Goal: Information Seeking & Learning: Learn about a topic

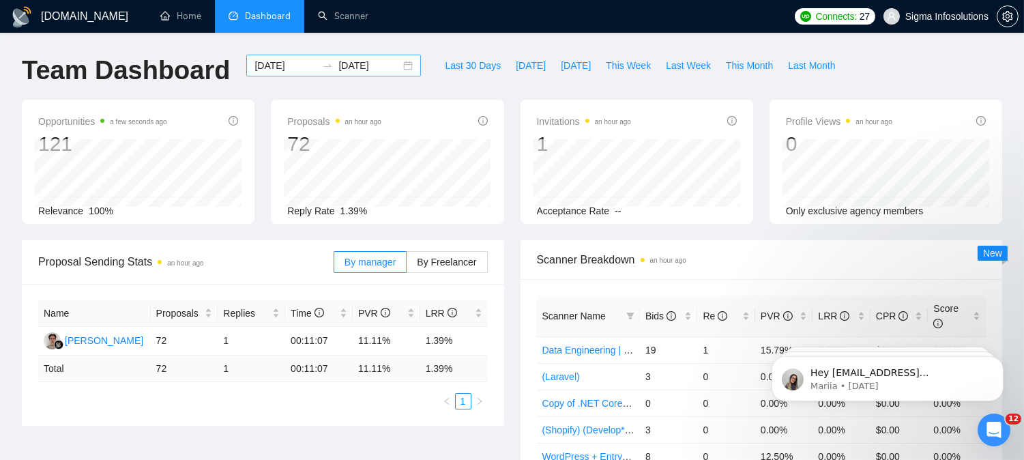
click at [277, 67] on input "[DATE]" at bounding box center [286, 65] width 62 height 15
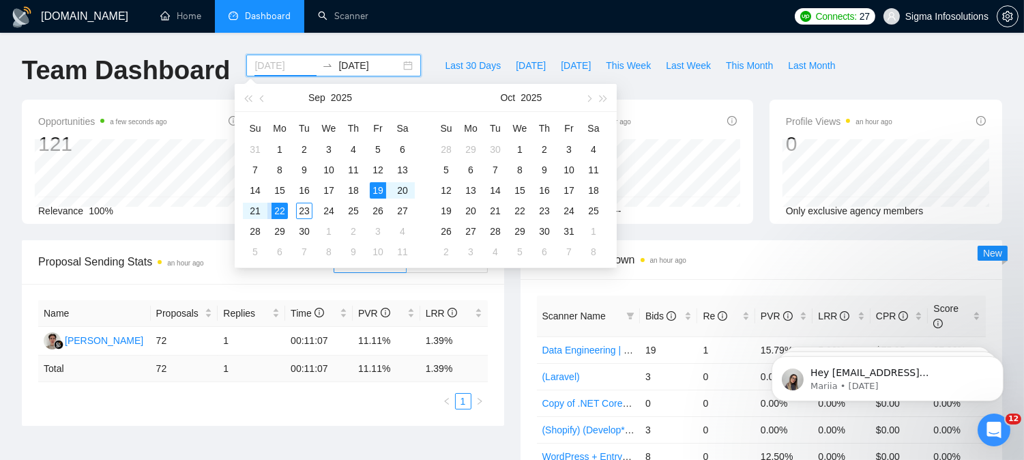
type input "[DATE]"
click at [280, 214] on div "22" at bounding box center [280, 211] width 16 height 16
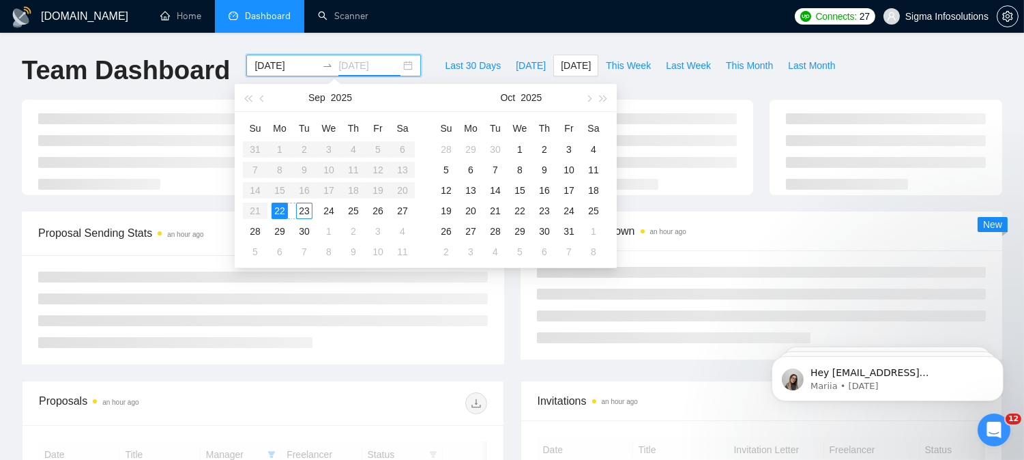
type input "[DATE]"
click at [298, 209] on div "23" at bounding box center [304, 211] width 16 height 16
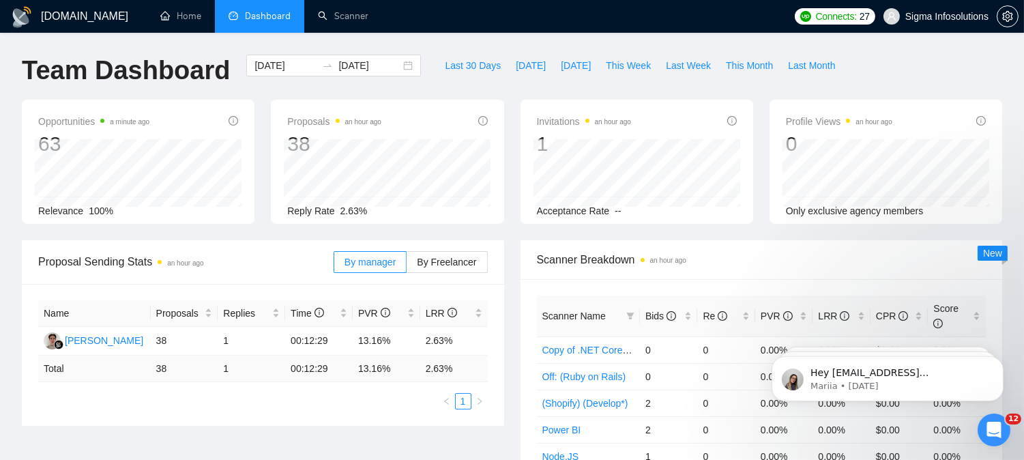
click at [405, 93] on div "[DATE] [DATE]" at bounding box center [333, 77] width 191 height 45
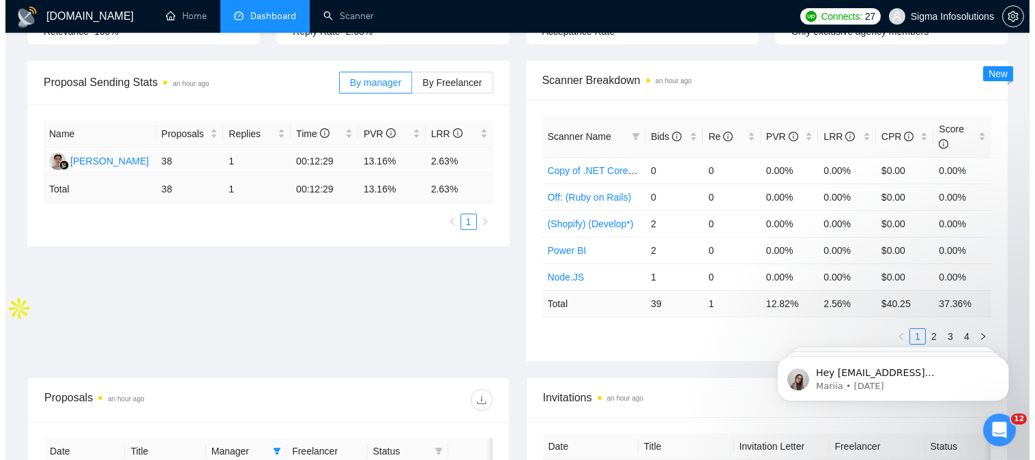
scroll to position [303, 0]
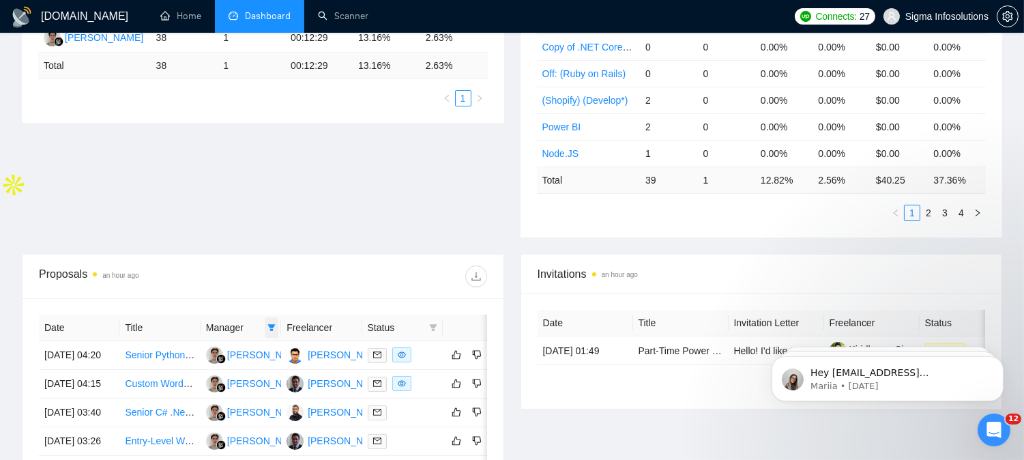
click at [269, 324] on icon "filter" at bounding box center [272, 327] width 8 height 7
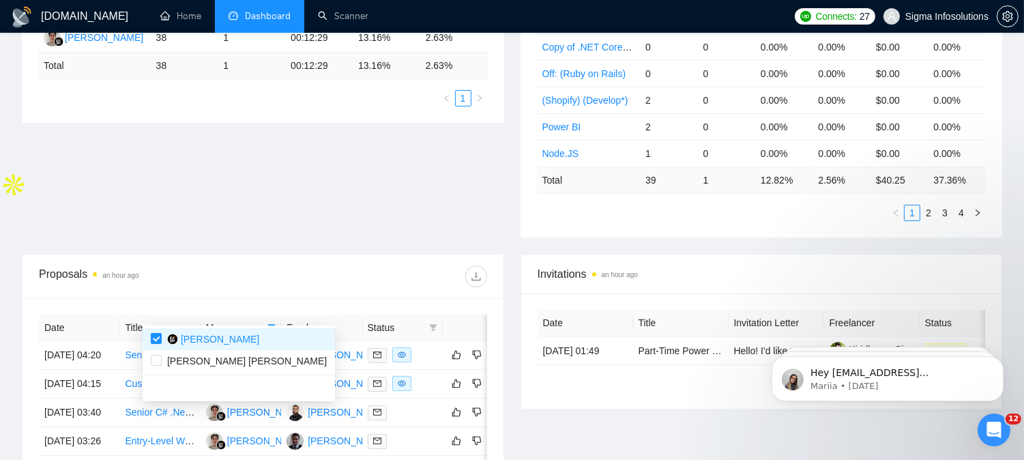
click at [321, 270] on div at bounding box center [375, 276] width 224 height 22
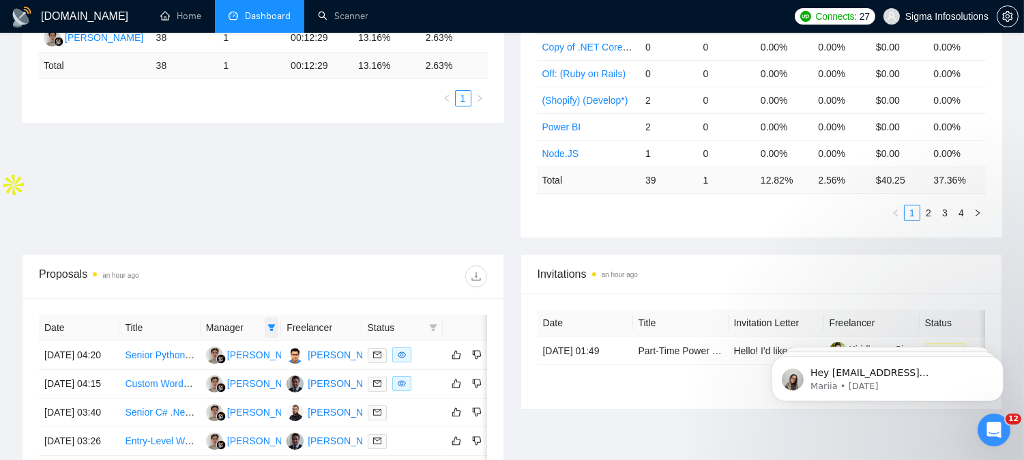
click at [273, 324] on icon "filter" at bounding box center [272, 327] width 8 height 7
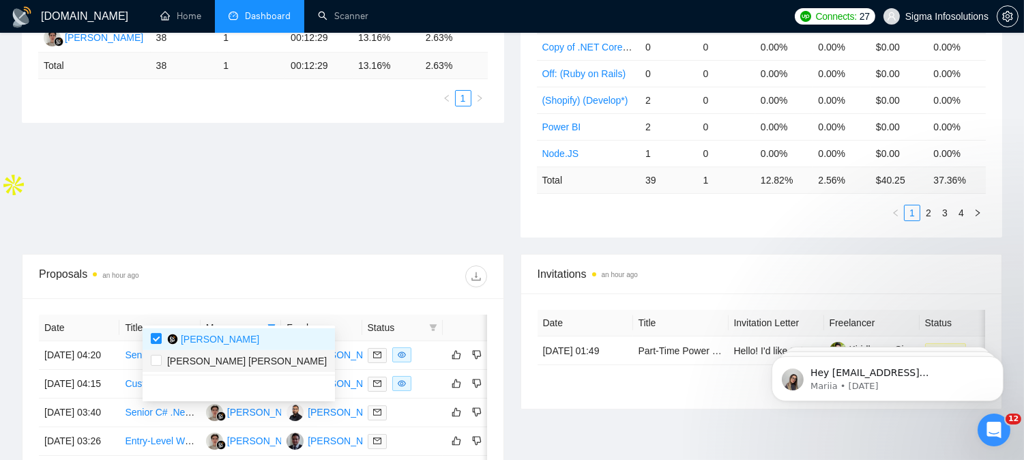
click at [203, 357] on span "[PERSON_NAME] [PERSON_NAME]" at bounding box center [247, 361] width 160 height 11
checkbox input "true"
click at [284, 265] on div at bounding box center [375, 276] width 224 height 22
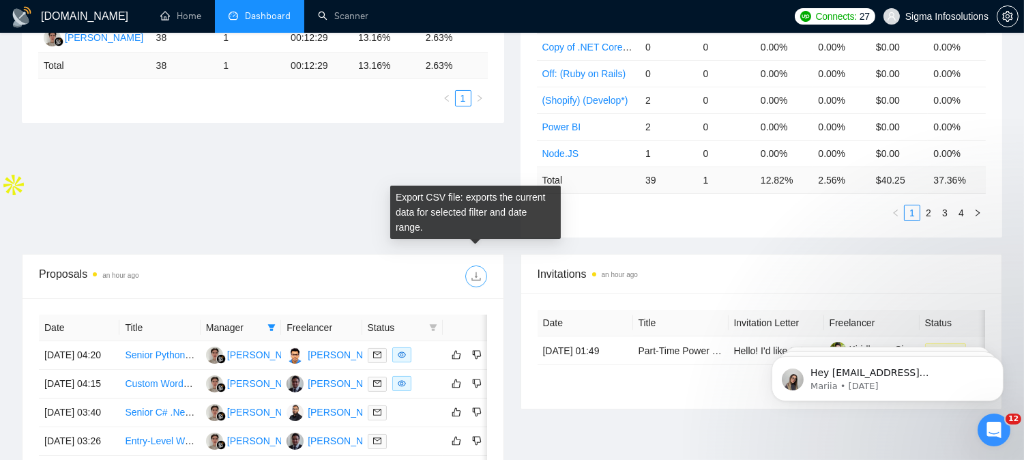
click at [471, 271] on icon "download" at bounding box center [476, 276] width 11 height 11
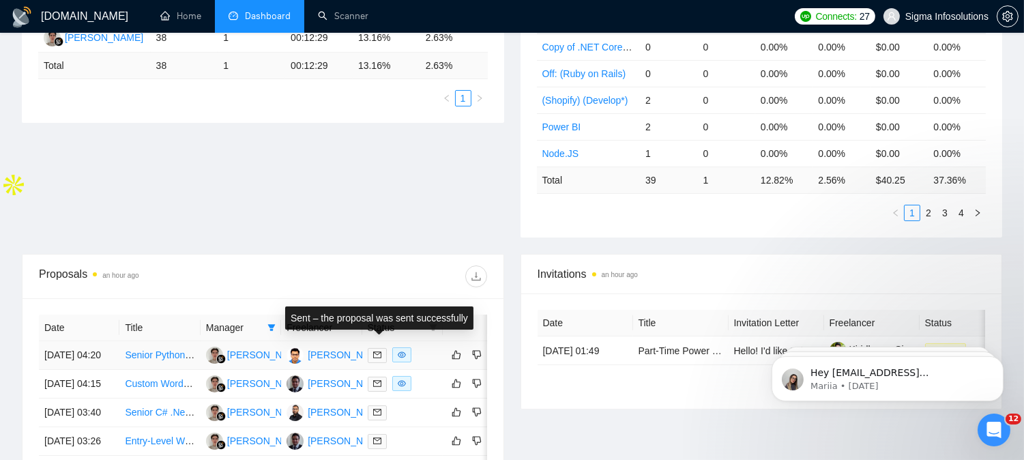
click at [374, 351] on icon "mail" at bounding box center [377, 355] width 8 height 8
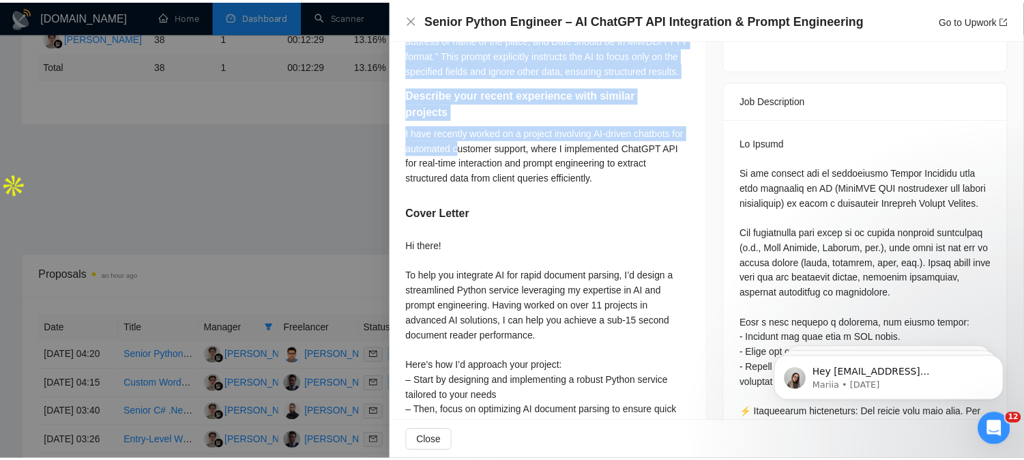
scroll to position [606, 0]
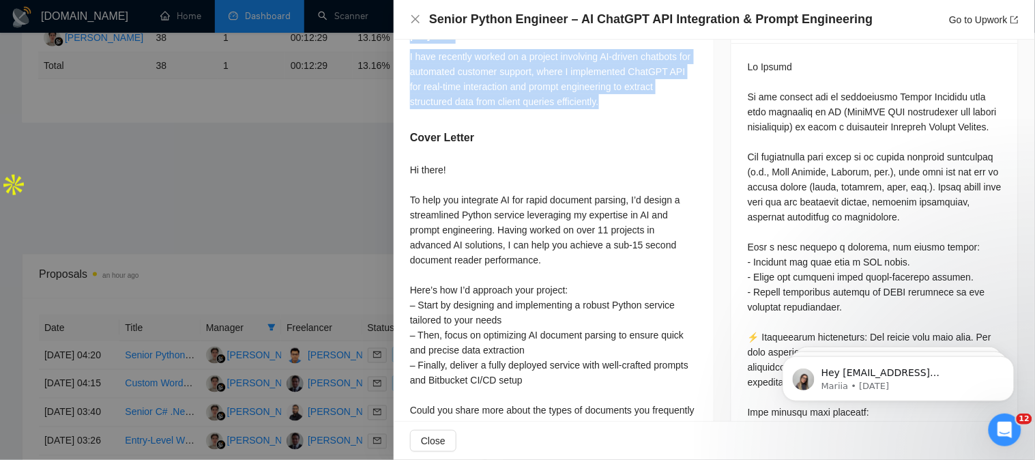
drag, startPoint x: 413, startPoint y: 120, endPoint x: 633, endPoint y: 117, distance: 220.4
copy div "You are given a scanned fuel receipt. The category requires these fields: Price…"
click at [417, 21] on icon "close" at bounding box center [415, 19] width 8 height 8
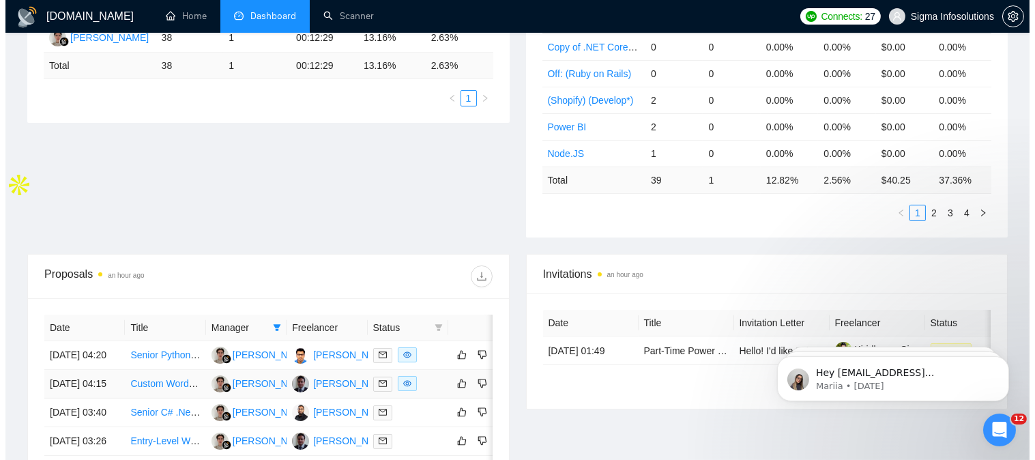
scroll to position [530, 0]
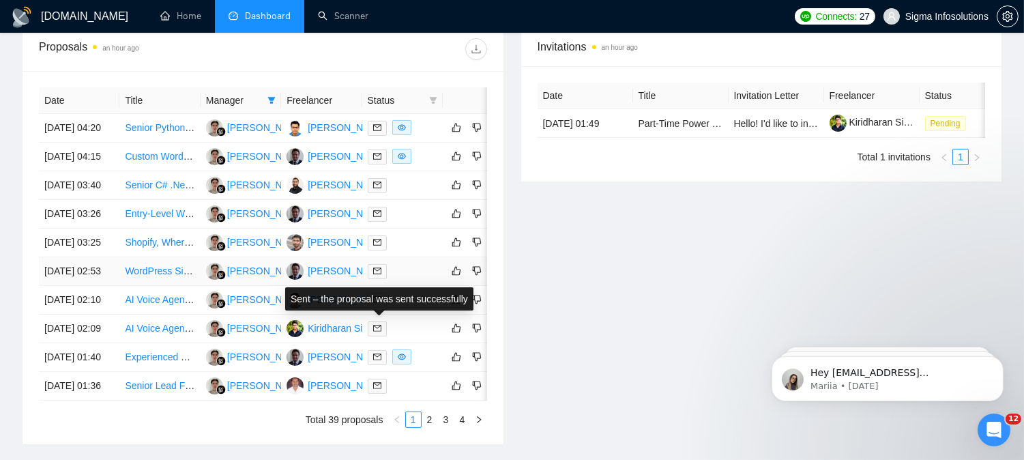
click at [379, 275] on icon "mail" at bounding box center [377, 271] width 8 height 8
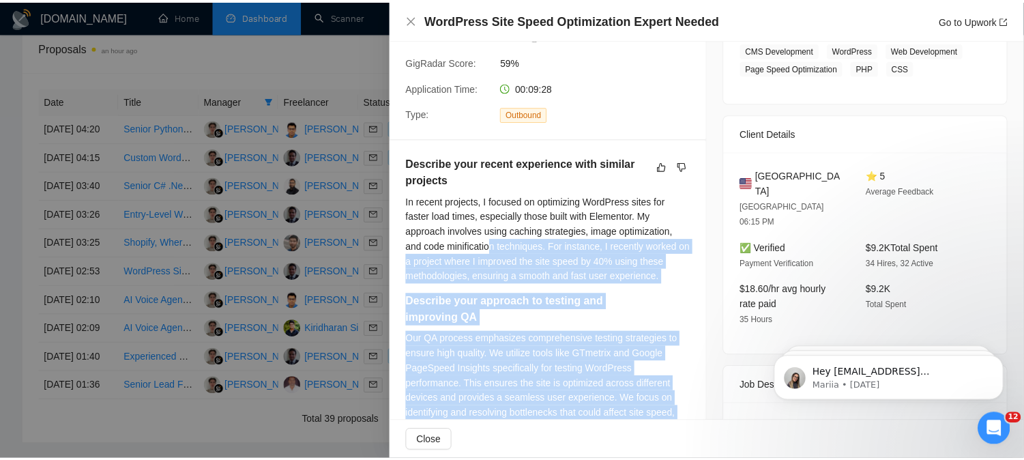
scroll to position [227, 0]
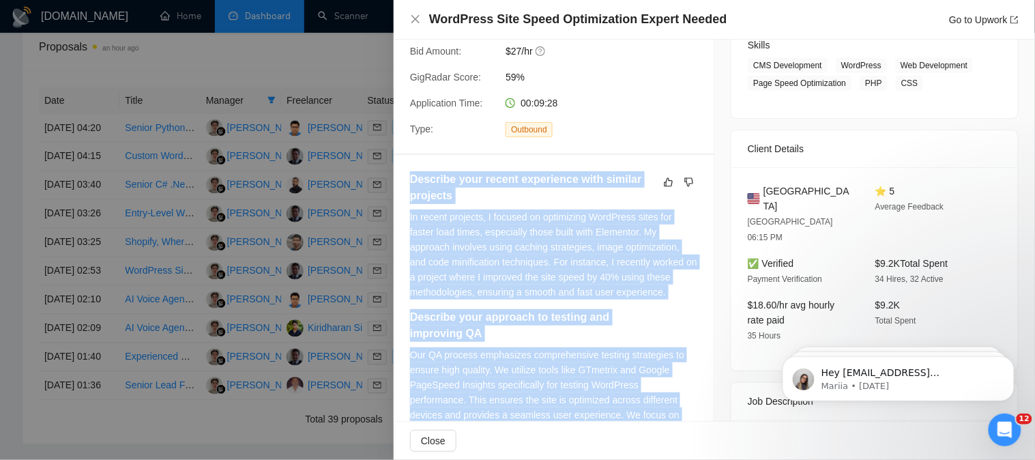
drag, startPoint x: 562, startPoint y: 300, endPoint x: 400, endPoint y: 173, distance: 205.6
copy div "Describe your recent experience with similar projects In recent projects, I foc…"
click at [413, 18] on icon "close" at bounding box center [415, 19] width 11 height 11
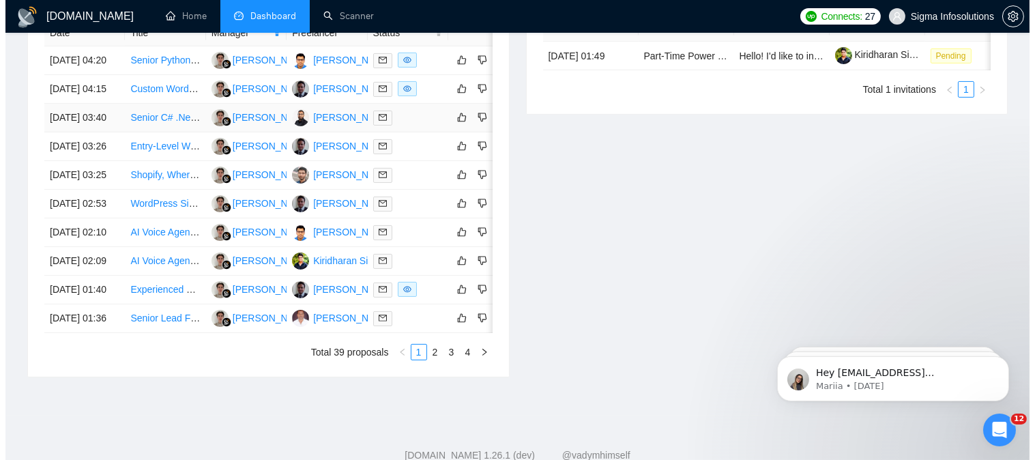
scroll to position [682, 0]
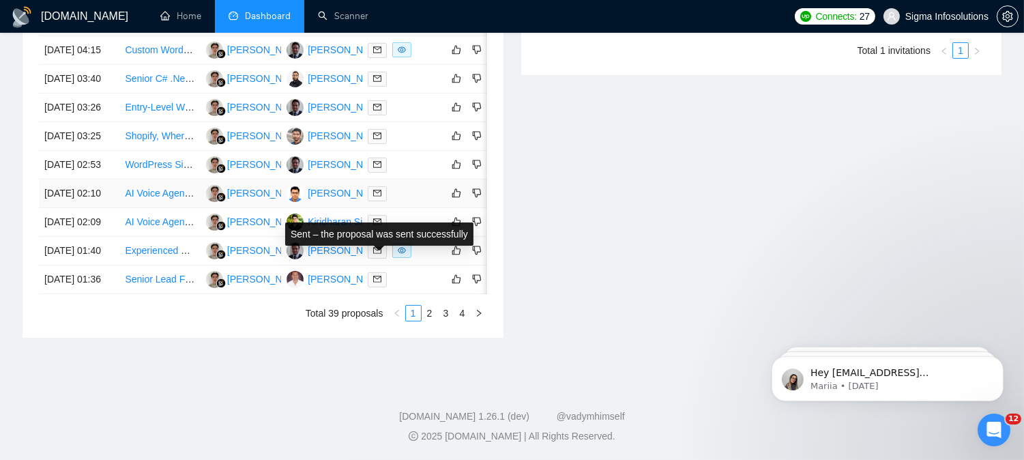
click at [373, 197] on icon "mail" at bounding box center [377, 193] width 8 height 8
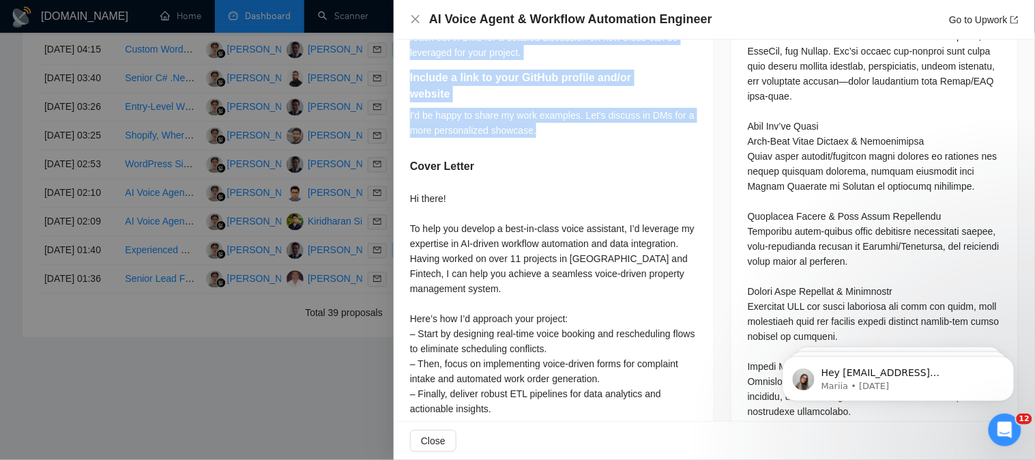
drag, startPoint x: 410, startPoint y: 197, endPoint x: 548, endPoint y: 132, distance: 152.3
click at [548, 132] on div "Describe your experience integrating LiveKit or Twilio Voice, including any per…" at bounding box center [554, 136] width 320 height 843
copy div "Describe your experience integrating LiveKit or Twilio Voice, including any per…"
click at [414, 14] on icon "close" at bounding box center [415, 19] width 11 height 11
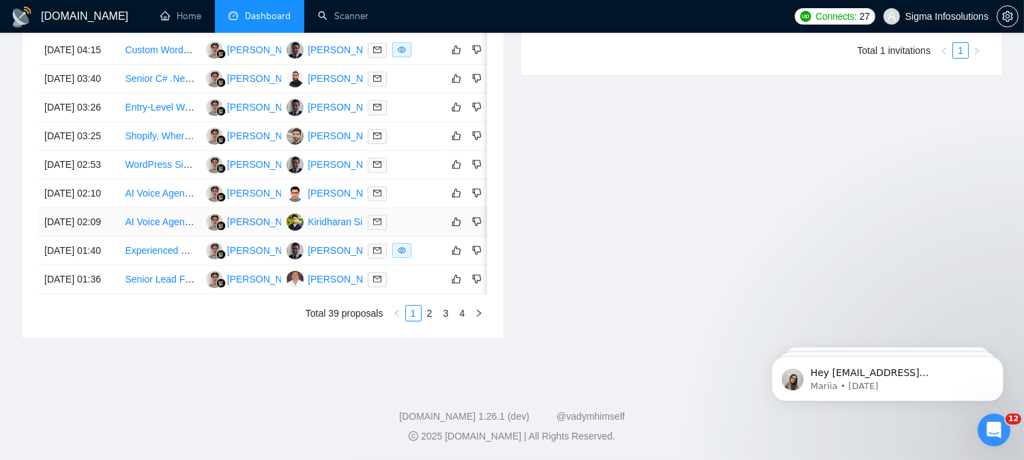
click at [377, 230] on span at bounding box center [377, 222] width 19 height 15
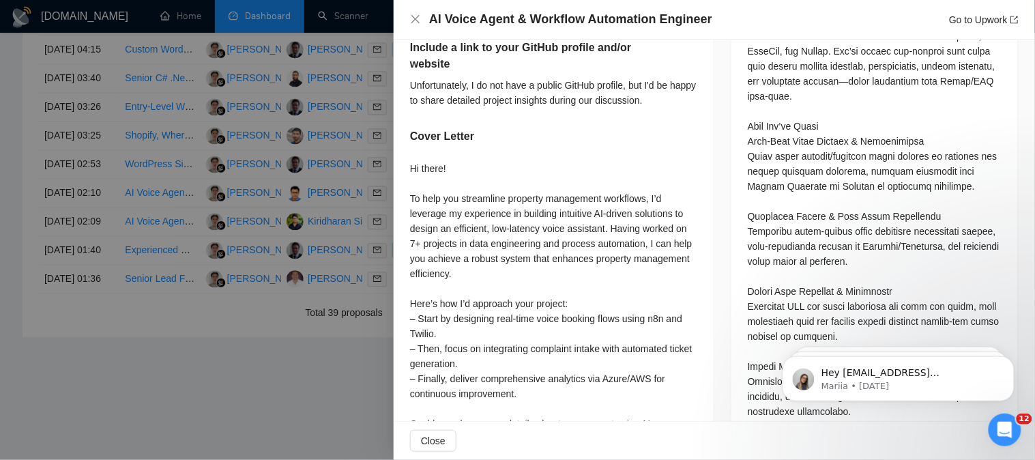
click at [507, 206] on div "Hi there! To help you streamline property management workflows, I’d leverage my…" at bounding box center [553, 348] width 287 height 375
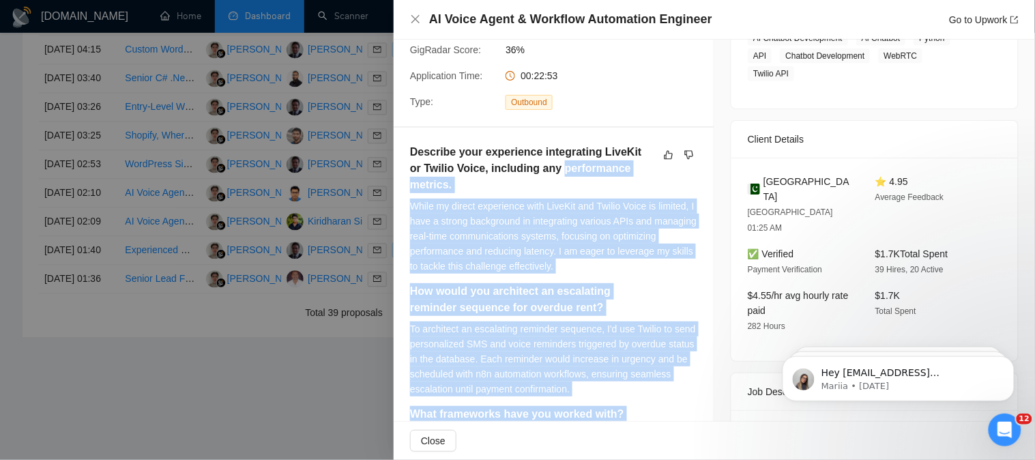
scroll to position [227, 0]
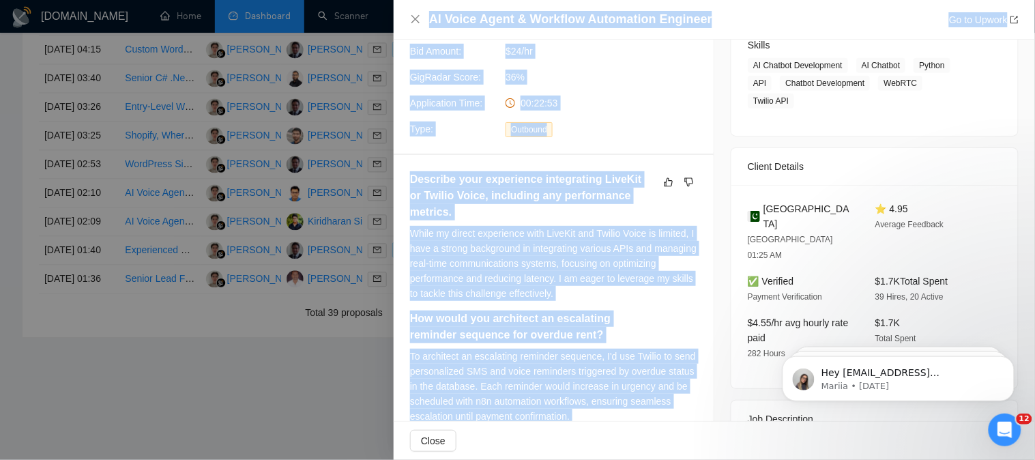
drag, startPoint x: 684, startPoint y: 240, endPoint x: 390, endPoint y: 174, distance: 301.3
click at [390, 174] on div "AI Voice Agent & Workflow Automation Engineer Go to Upwork Proposal Details Dat…" at bounding box center [517, 230] width 1035 height 460
click at [428, 199] on h5 "Describe your experience integrating LiveKit or Twilio Voice, including any per…" at bounding box center [532, 195] width 244 height 49
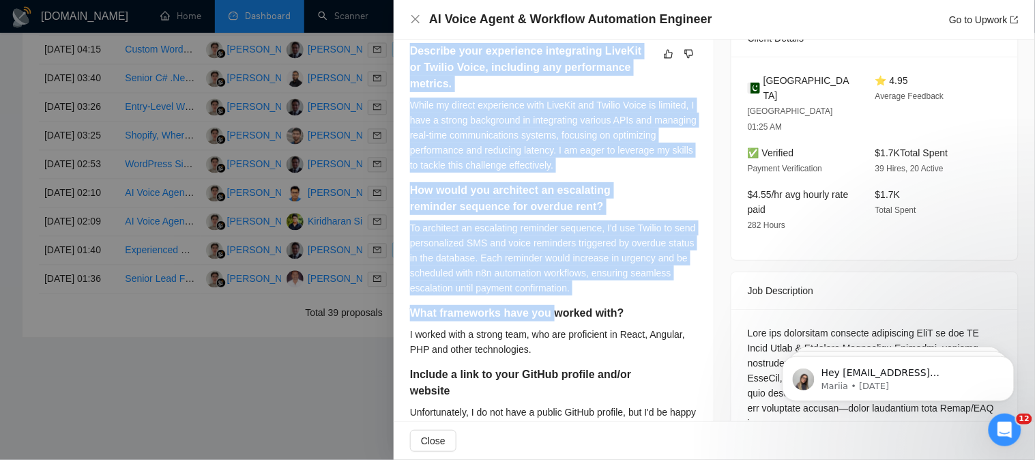
scroll to position [454, 0]
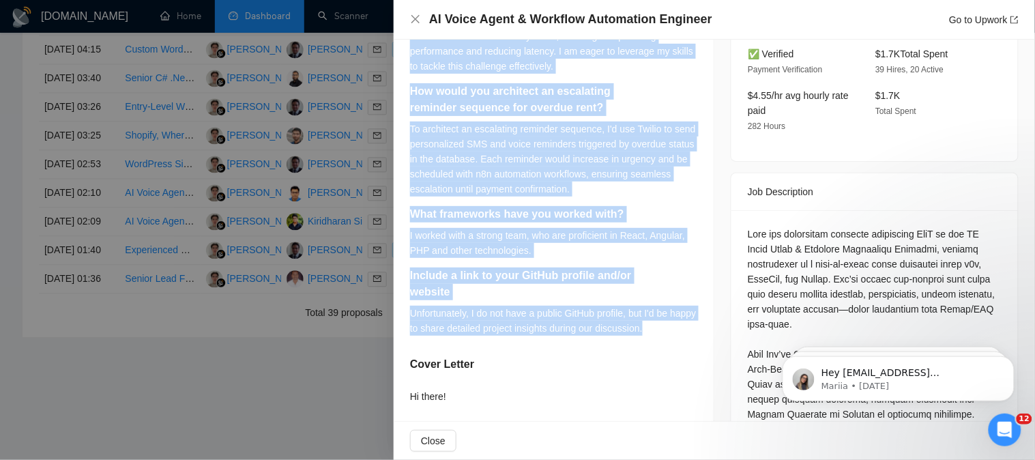
drag, startPoint x: 412, startPoint y: 182, endPoint x: 685, endPoint y: 315, distance: 303.4
click at [685, 315] on div "Describe your experience integrating LiveKit or Twilio Voice, including any per…" at bounding box center [553, 144] width 287 height 401
copy div "Describe your experience integrating LiveKit or Twilio Voice, including any per…"
click at [411, 23] on icon "close" at bounding box center [415, 19] width 11 height 11
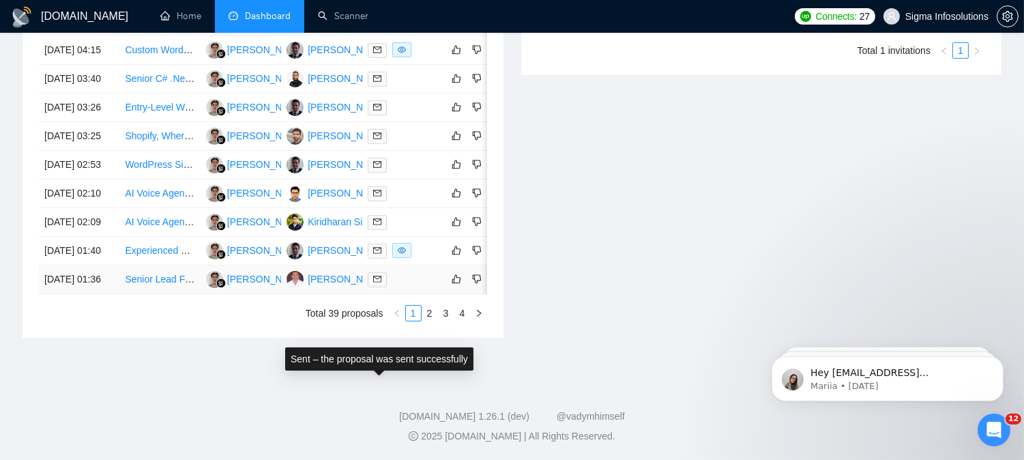
click at [376, 283] on icon "mail" at bounding box center [377, 279] width 8 height 8
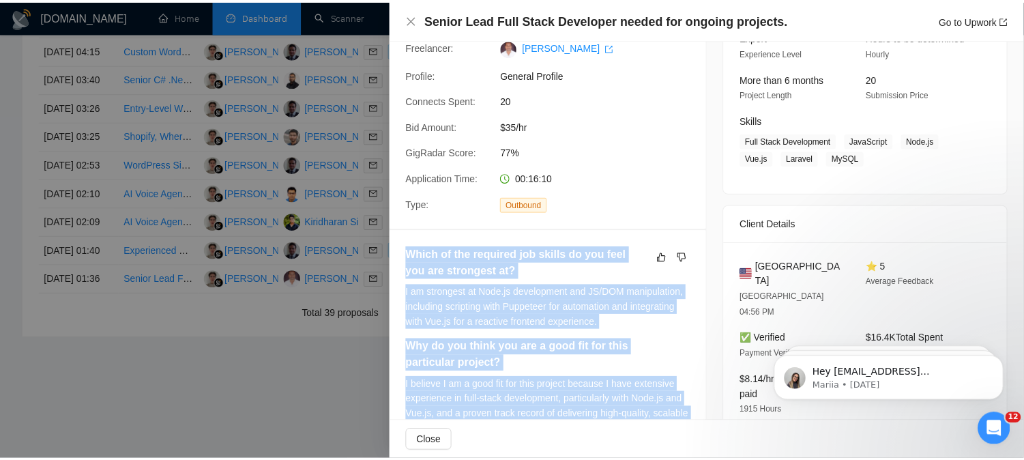
scroll to position [151, 0]
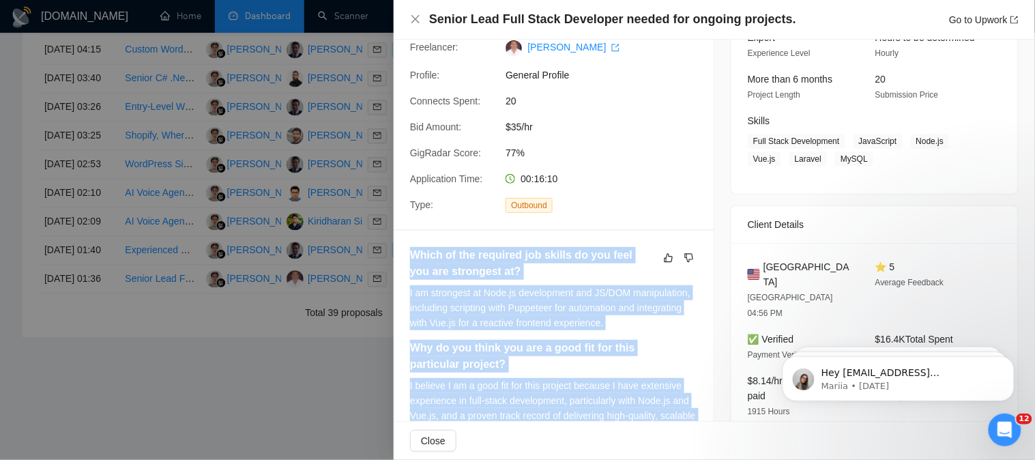
drag, startPoint x: 676, startPoint y: 289, endPoint x: 409, endPoint y: 246, distance: 269.5
copy div "Which of the required job skills do you feel you are strongest at? I am stronge…"
click at [414, 23] on icon "close" at bounding box center [415, 19] width 11 height 11
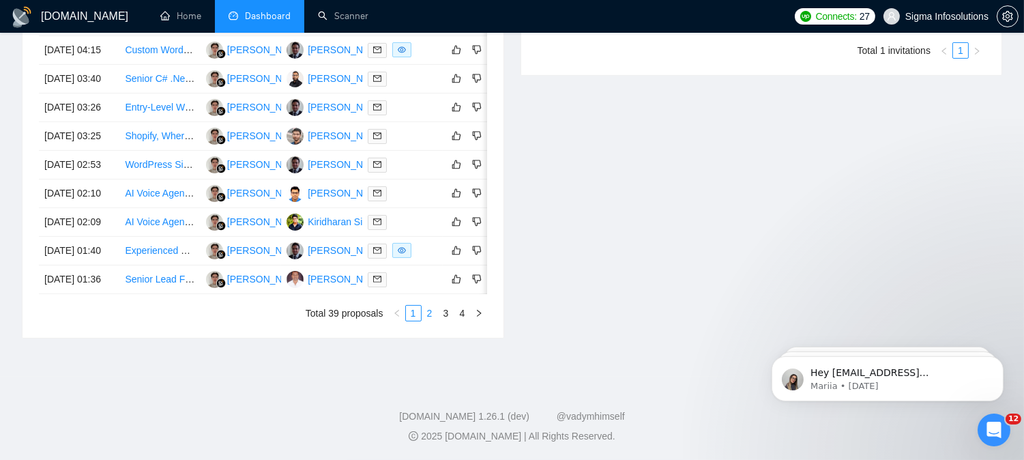
click at [426, 321] on link "2" at bounding box center [429, 313] width 15 height 15
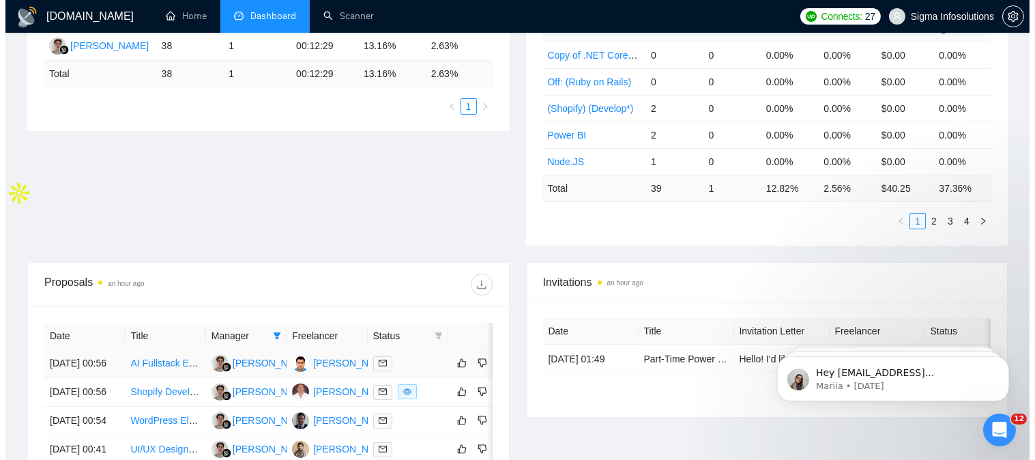
scroll to position [379, 0]
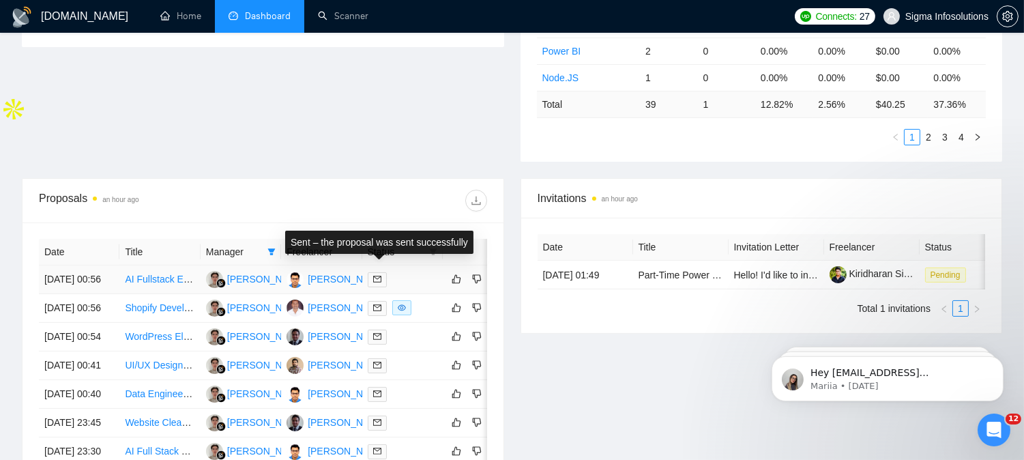
click at [379, 275] on icon "mail" at bounding box center [377, 279] width 8 height 8
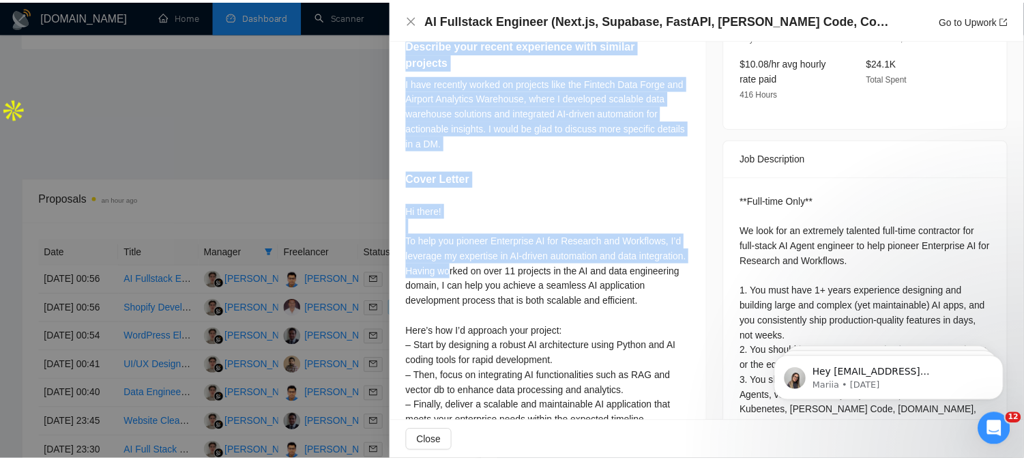
scroll to position [447, 0]
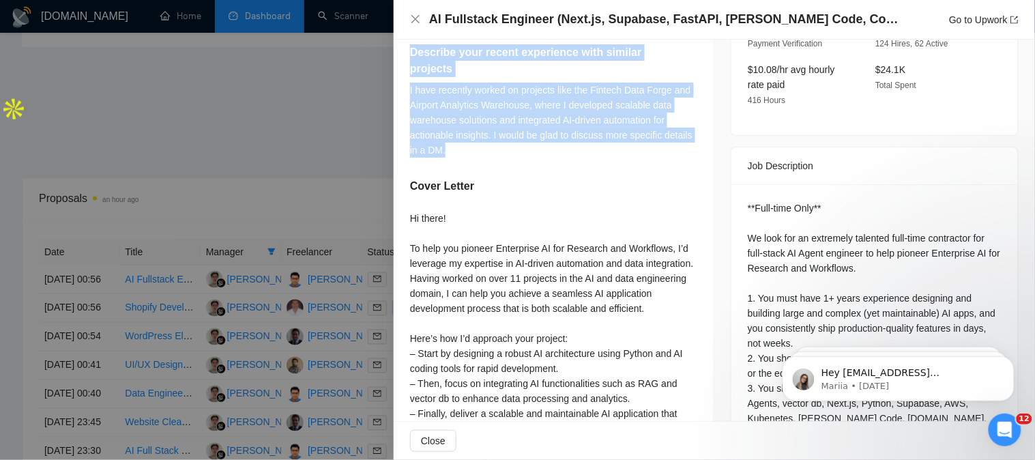
drag, startPoint x: 406, startPoint y: 272, endPoint x: 494, endPoint y: 150, distance: 150.0
click at [494, 150] on div "Include a link to your GitHub profile and/or website I would be happy to discus…" at bounding box center [554, 271] width 320 height 643
copy div "Include a link to your GitHub profile and/or website I would be happy to discus…"
click at [415, 21] on icon "close" at bounding box center [415, 19] width 11 height 11
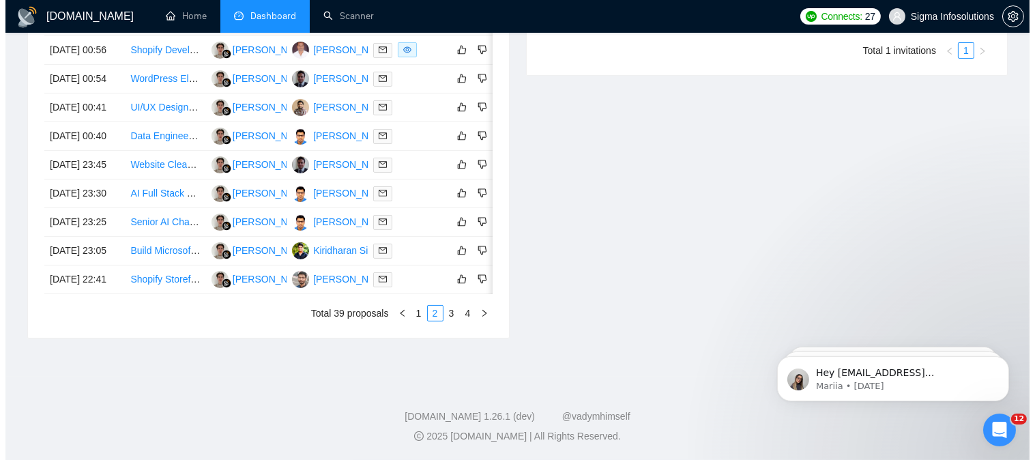
scroll to position [762, 0]
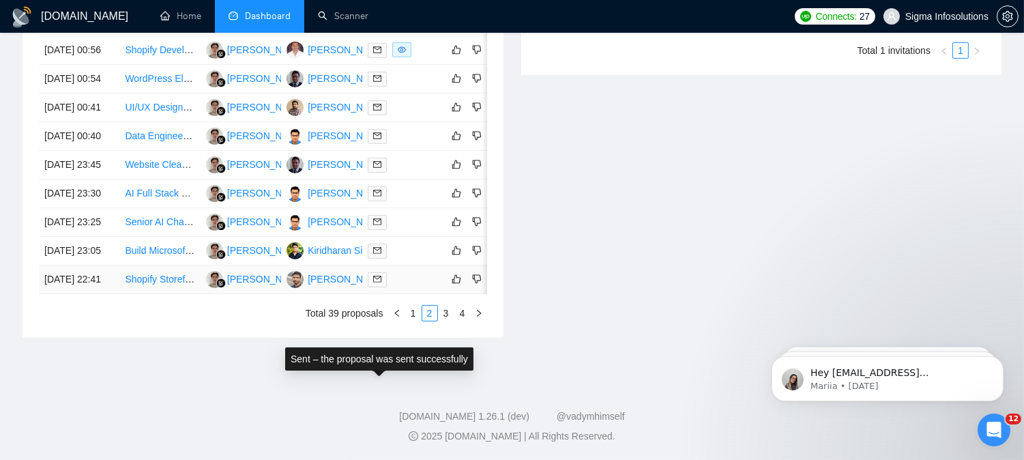
click at [372, 272] on span at bounding box center [377, 279] width 19 height 15
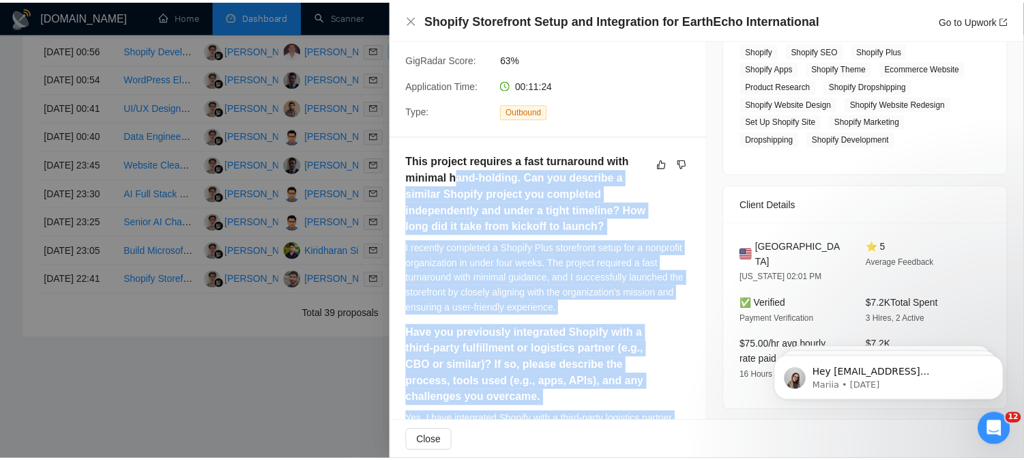
scroll to position [220, 0]
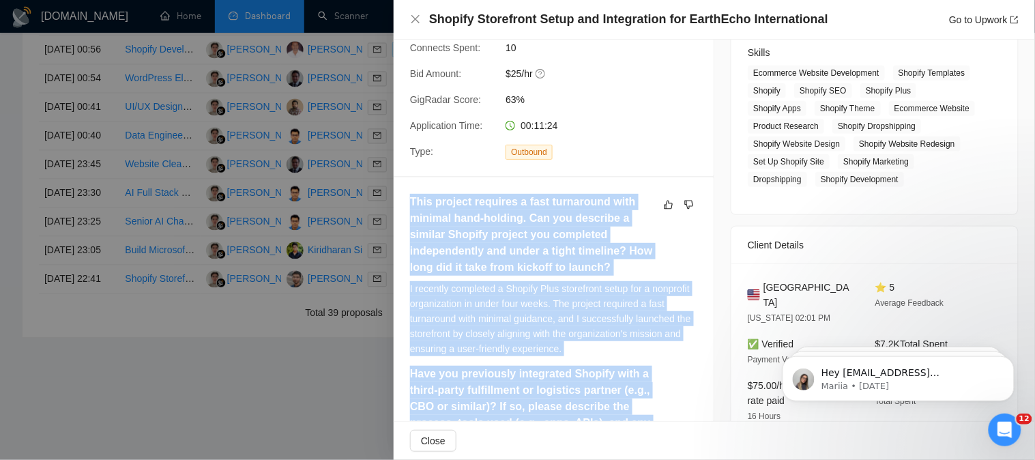
drag, startPoint x: 472, startPoint y: 232, endPoint x: 407, endPoint y: 201, distance: 72.3
copy div "This project requires a fast turnaround with minimal hand-holding. Can you desc…"
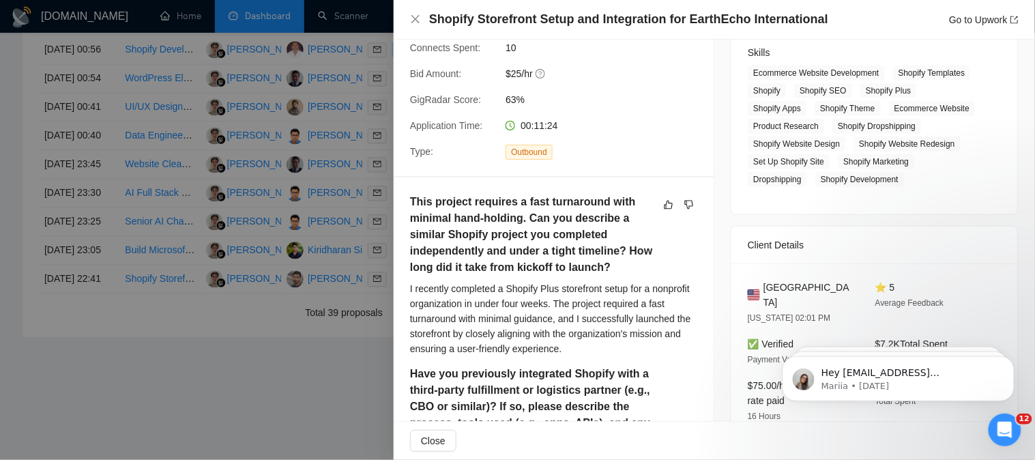
click at [407, 23] on div "Shopify Storefront Setup and Integration for EarthEcho International Go to Upwo…" at bounding box center [714, 20] width 641 height 40
click at [414, 20] on icon "close" at bounding box center [415, 19] width 8 height 8
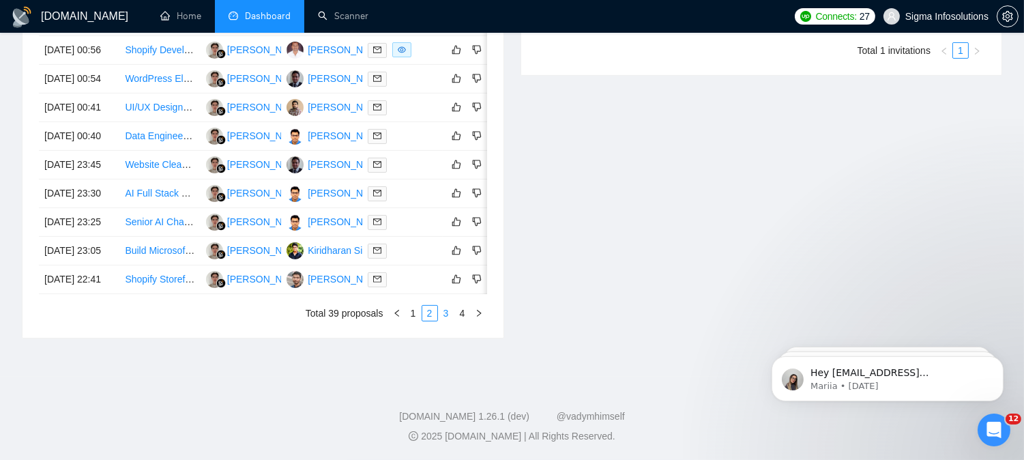
click at [440, 310] on link "3" at bounding box center [446, 313] width 15 height 15
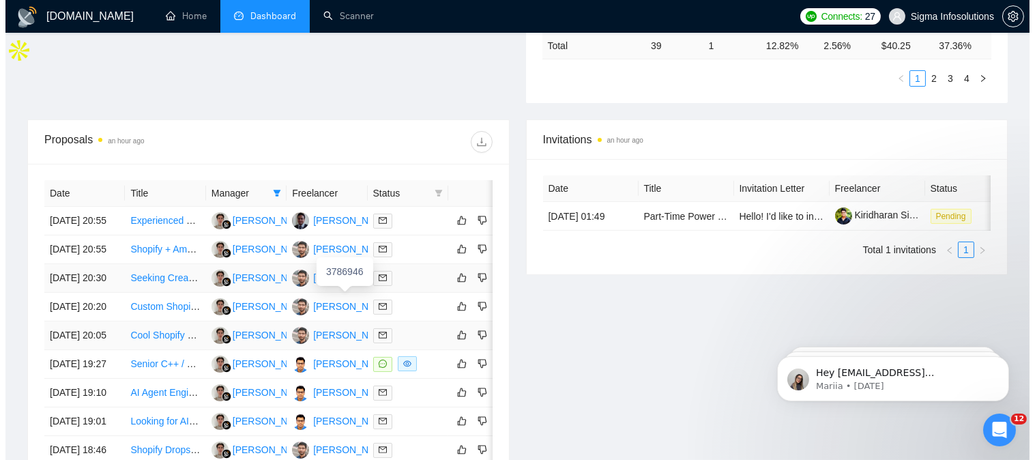
scroll to position [459, 0]
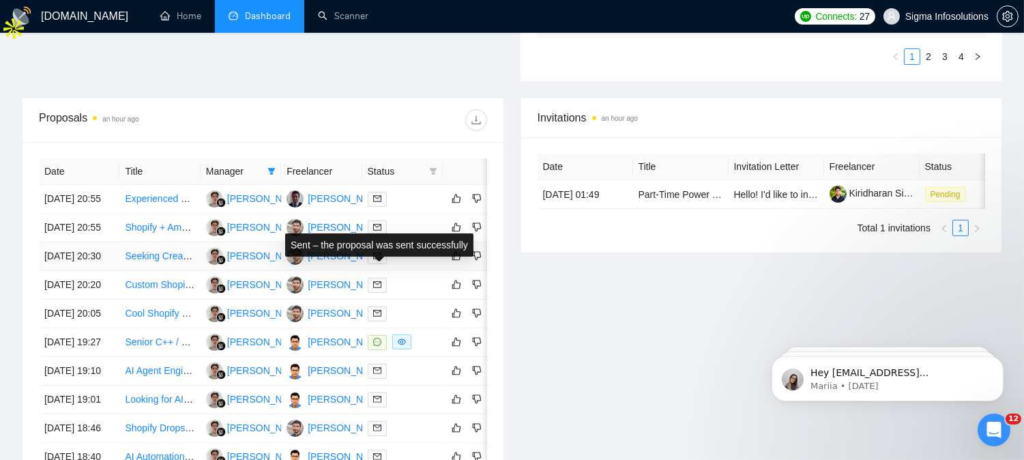
click at [375, 259] on icon "mail" at bounding box center [377, 256] width 8 height 6
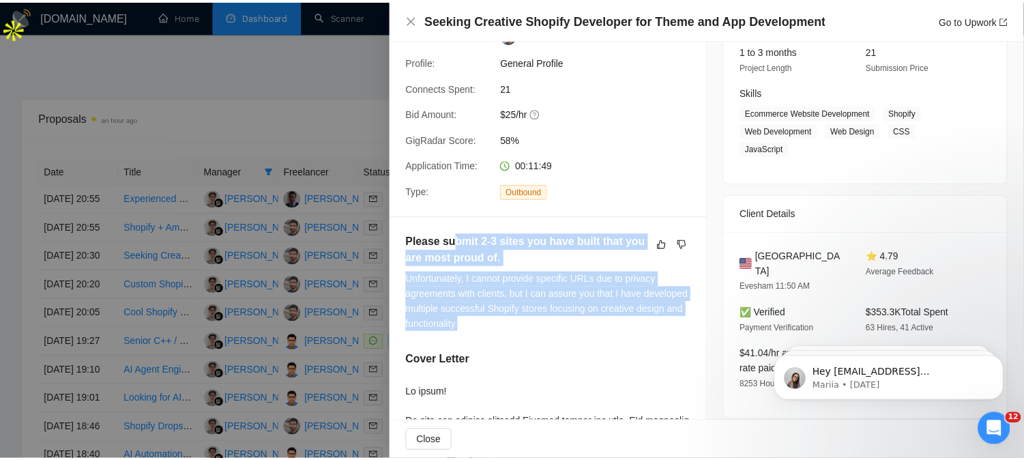
scroll to position [144, 0]
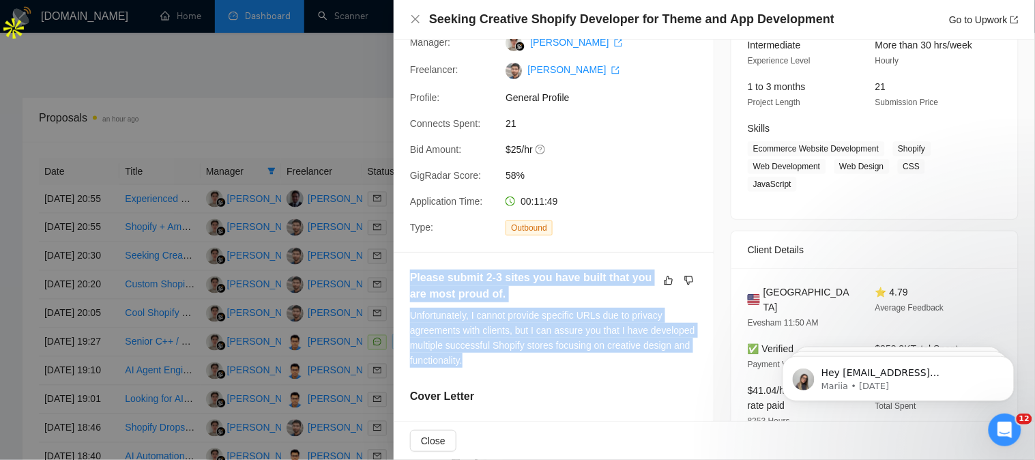
drag, startPoint x: 513, startPoint y: 289, endPoint x: 401, endPoint y: 283, distance: 112.1
copy div "Please submit 2-3 sites you have built that you are most proud of. Unfortunatel…"
click at [418, 17] on icon "close" at bounding box center [415, 19] width 8 height 8
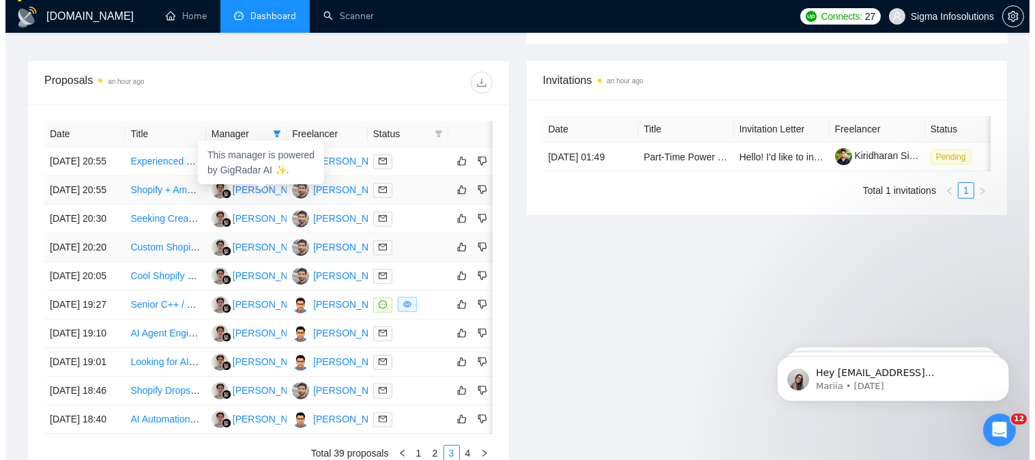
scroll to position [535, 0]
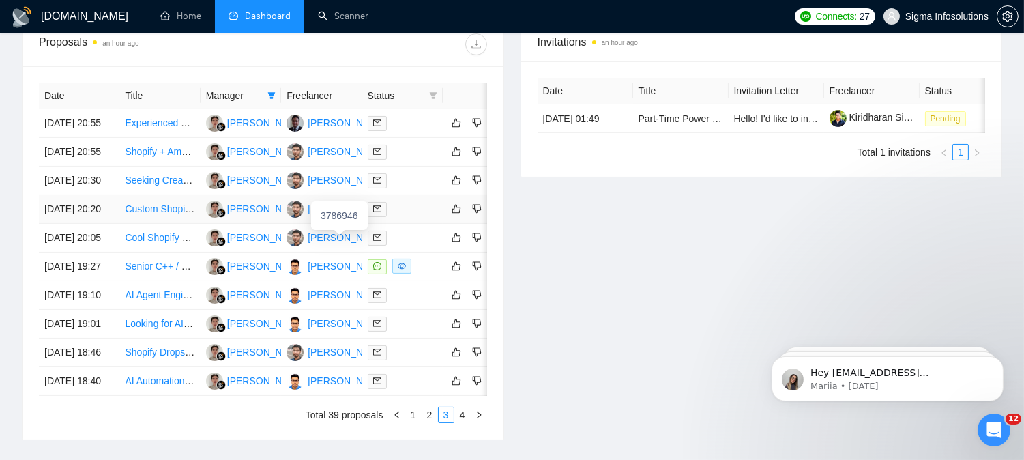
click at [382, 217] on span at bounding box center [377, 209] width 19 height 15
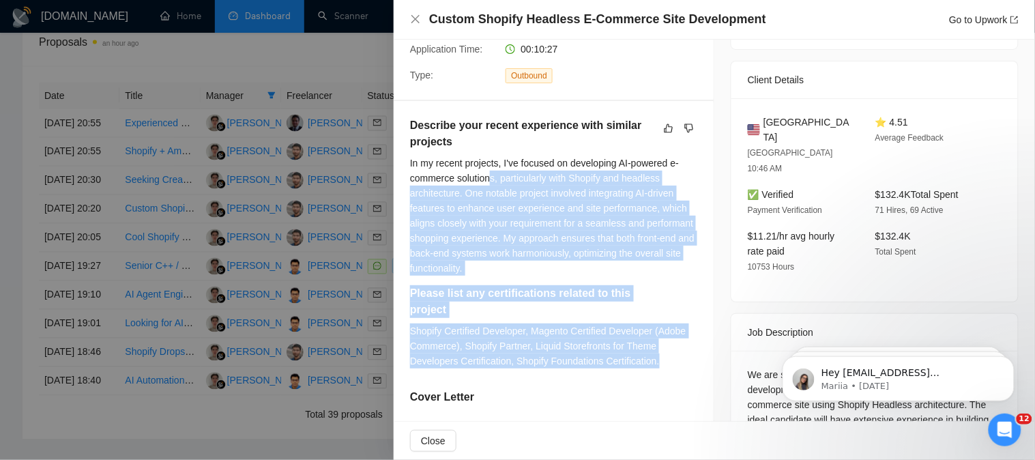
scroll to position [295, 0]
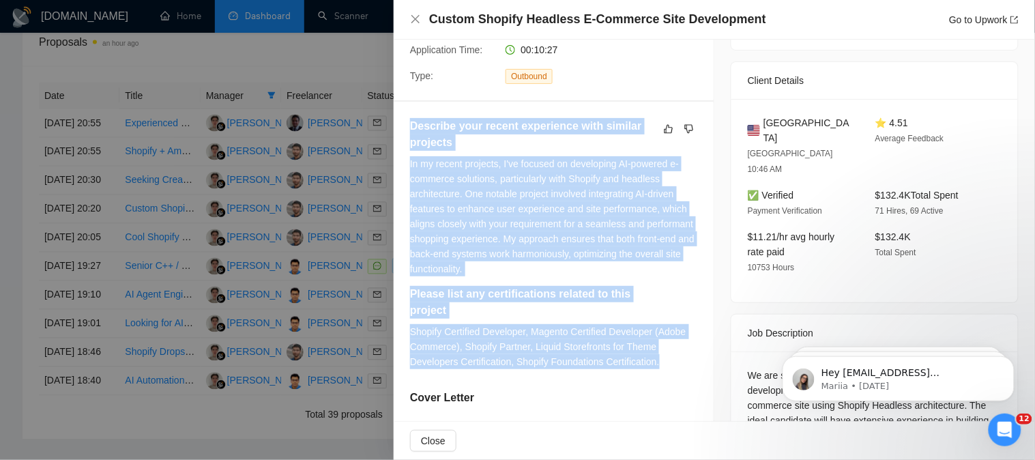
drag, startPoint x: 663, startPoint y: 210, endPoint x: 408, endPoint y: 132, distance: 266.8
copy div "Describe your recent experience with similar projects In my recent projects, I'…"
click at [415, 19] on icon "close" at bounding box center [415, 19] width 8 height 8
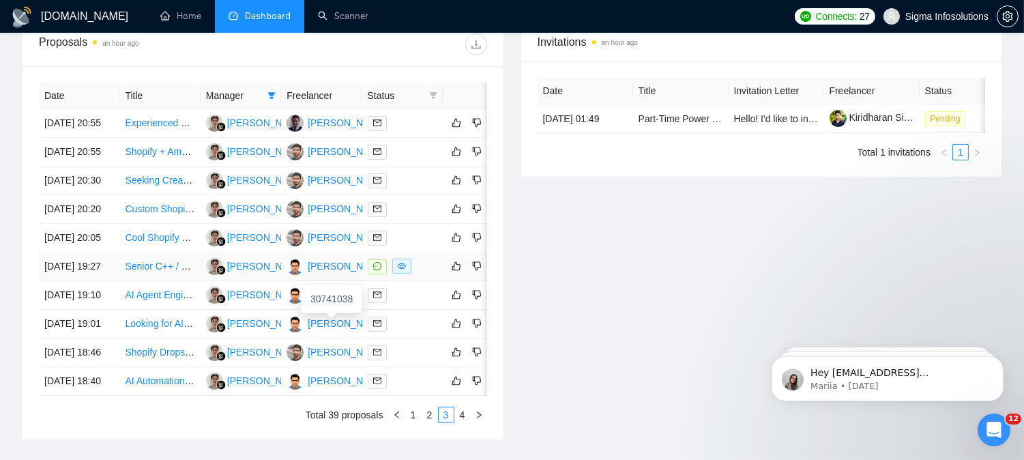
click at [315, 274] on div "[PERSON_NAME]" at bounding box center [347, 266] width 78 height 15
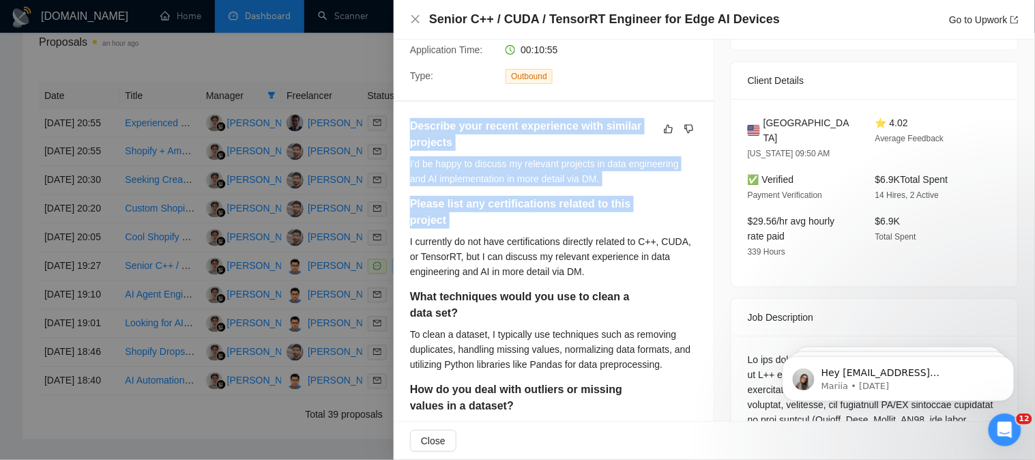
click at [585, 212] on h5 "Please list any certifications related to this project" at bounding box center [532, 212] width 244 height 33
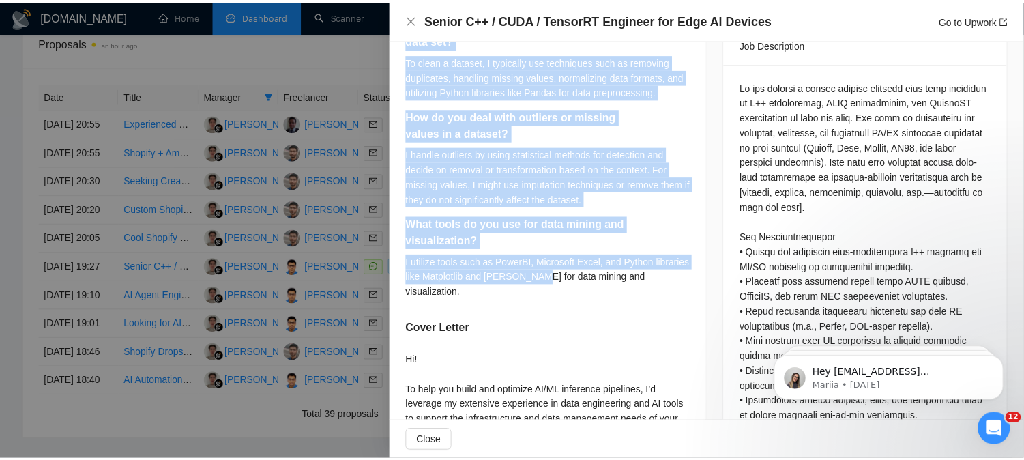
scroll to position [598, 0]
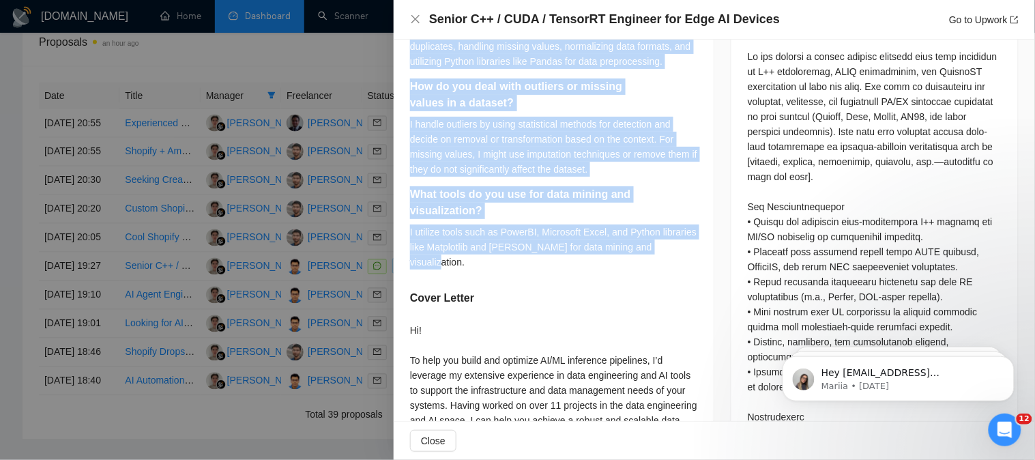
drag, startPoint x: 411, startPoint y: 205, endPoint x: 673, endPoint y: 242, distance: 263.9
click at [673, 242] on div "Describe your recent experience with similar projects I'd be happy to discuss m…" at bounding box center [553, 47] width 287 height 464
copy div "Describe your recent experience with similar projects I'd be happy to discuss m…"
click at [415, 16] on icon "close" at bounding box center [415, 19] width 11 height 11
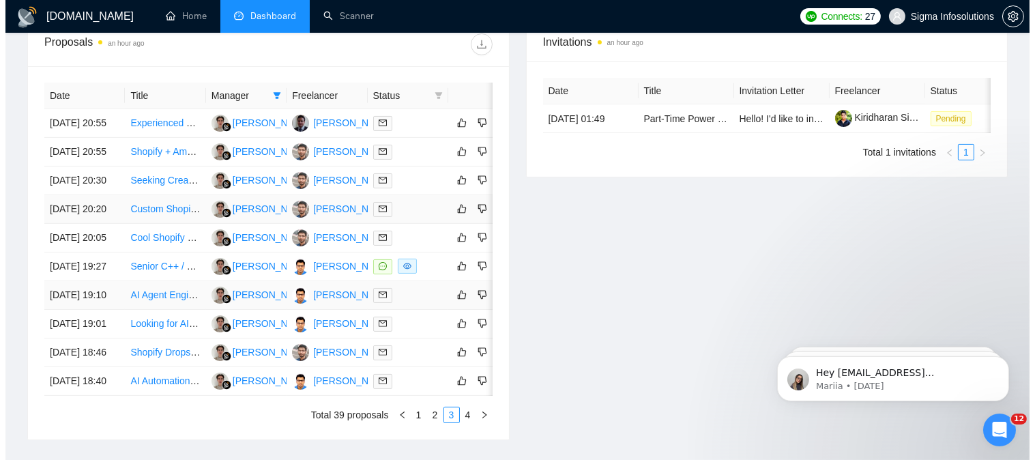
scroll to position [611, 0]
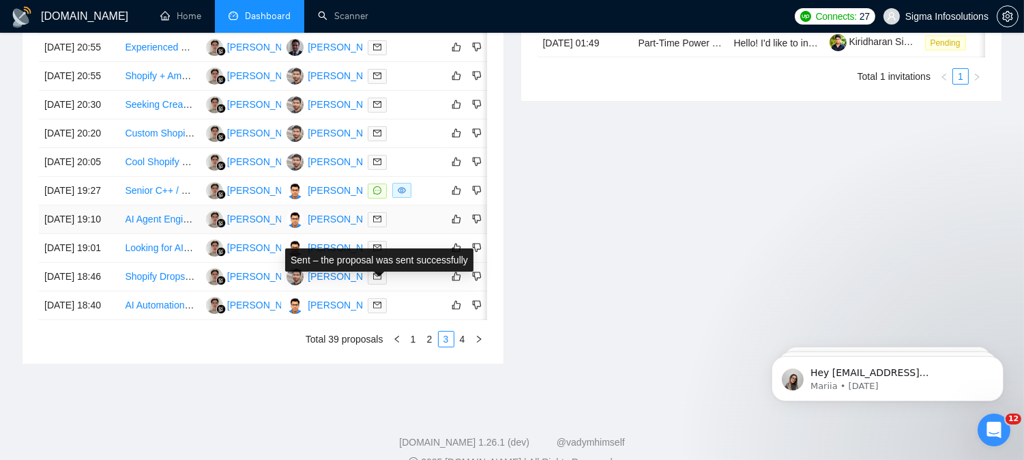
click at [382, 227] on span at bounding box center [377, 219] width 19 height 15
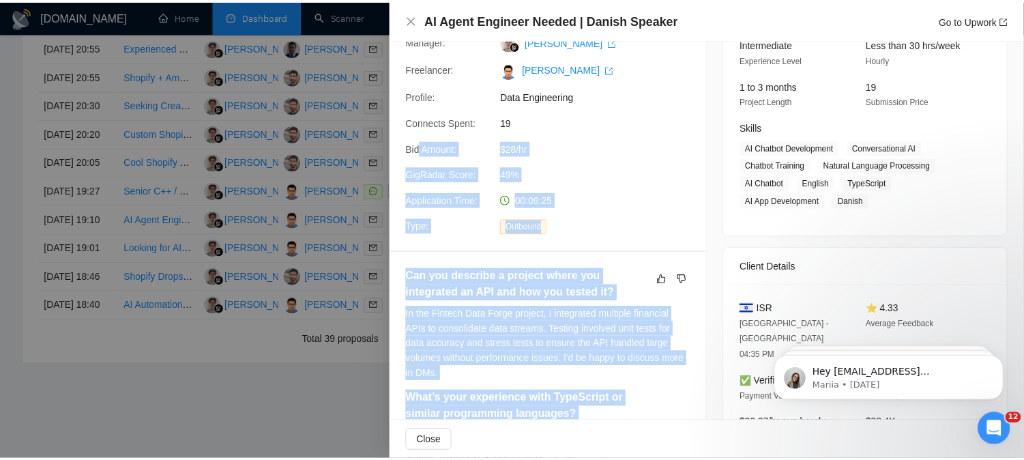
scroll to position [144, 0]
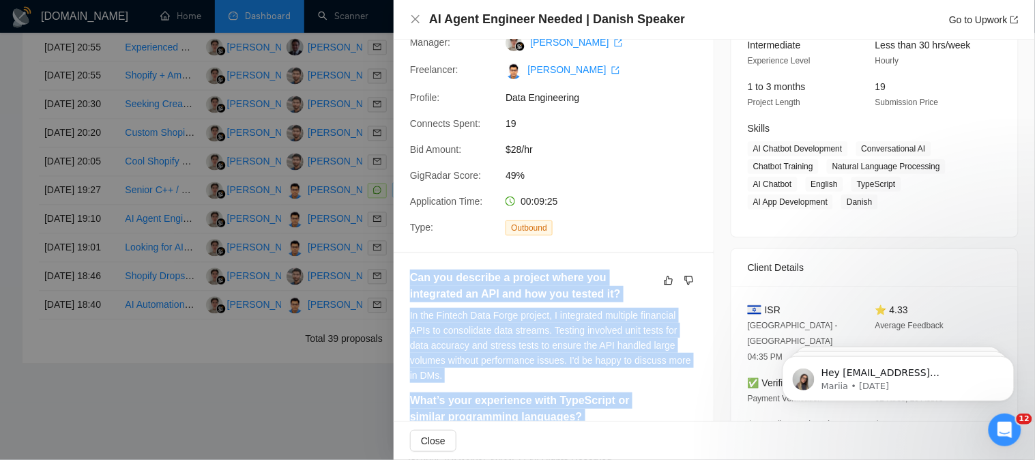
drag, startPoint x: 461, startPoint y: 154, endPoint x: 412, endPoint y: 270, distance: 125.4
click at [412, 20] on icon "close" at bounding box center [415, 19] width 11 height 11
